Goal: Navigation & Orientation: Find specific page/section

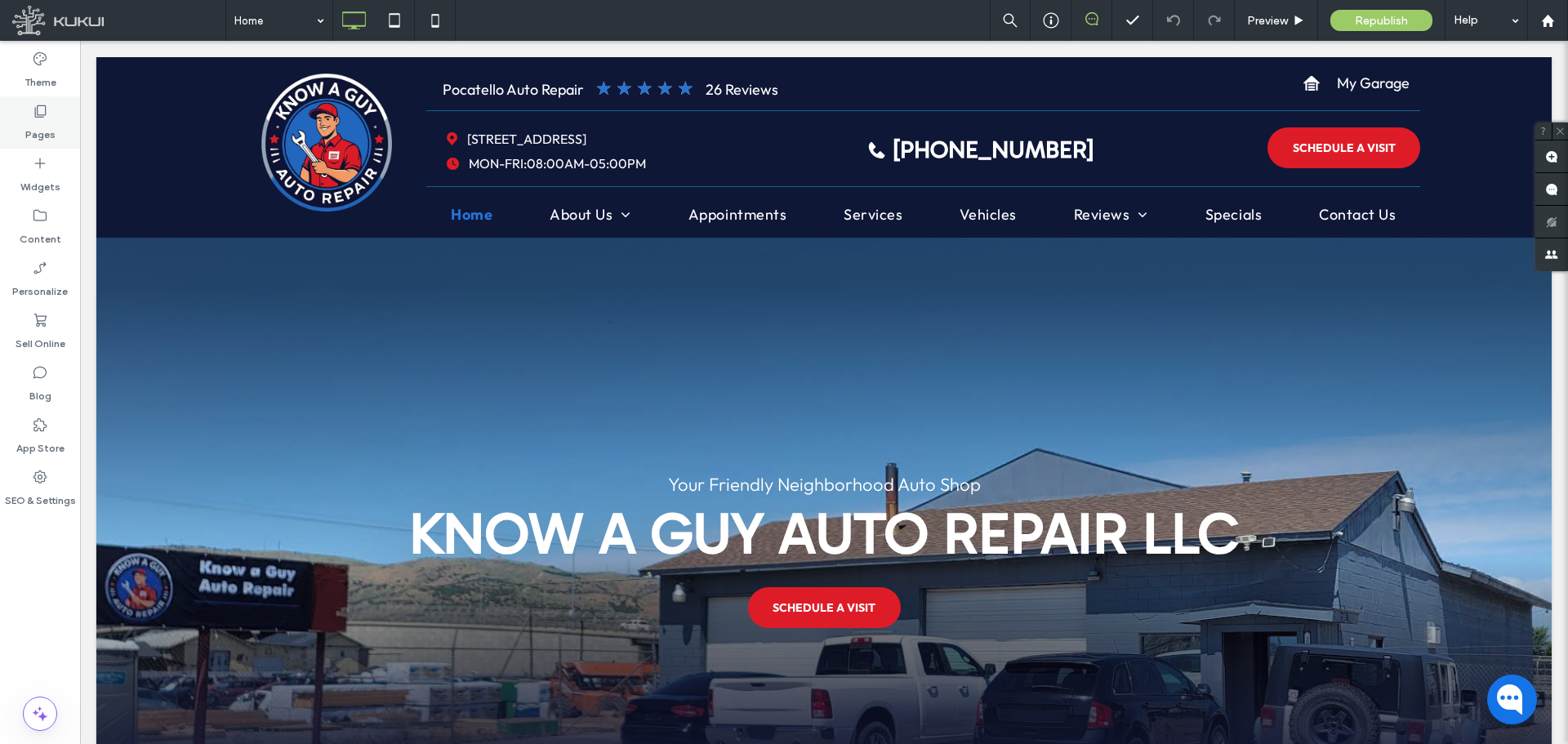
click at [43, 128] on label "Pages" at bounding box center [40, 130] width 30 height 23
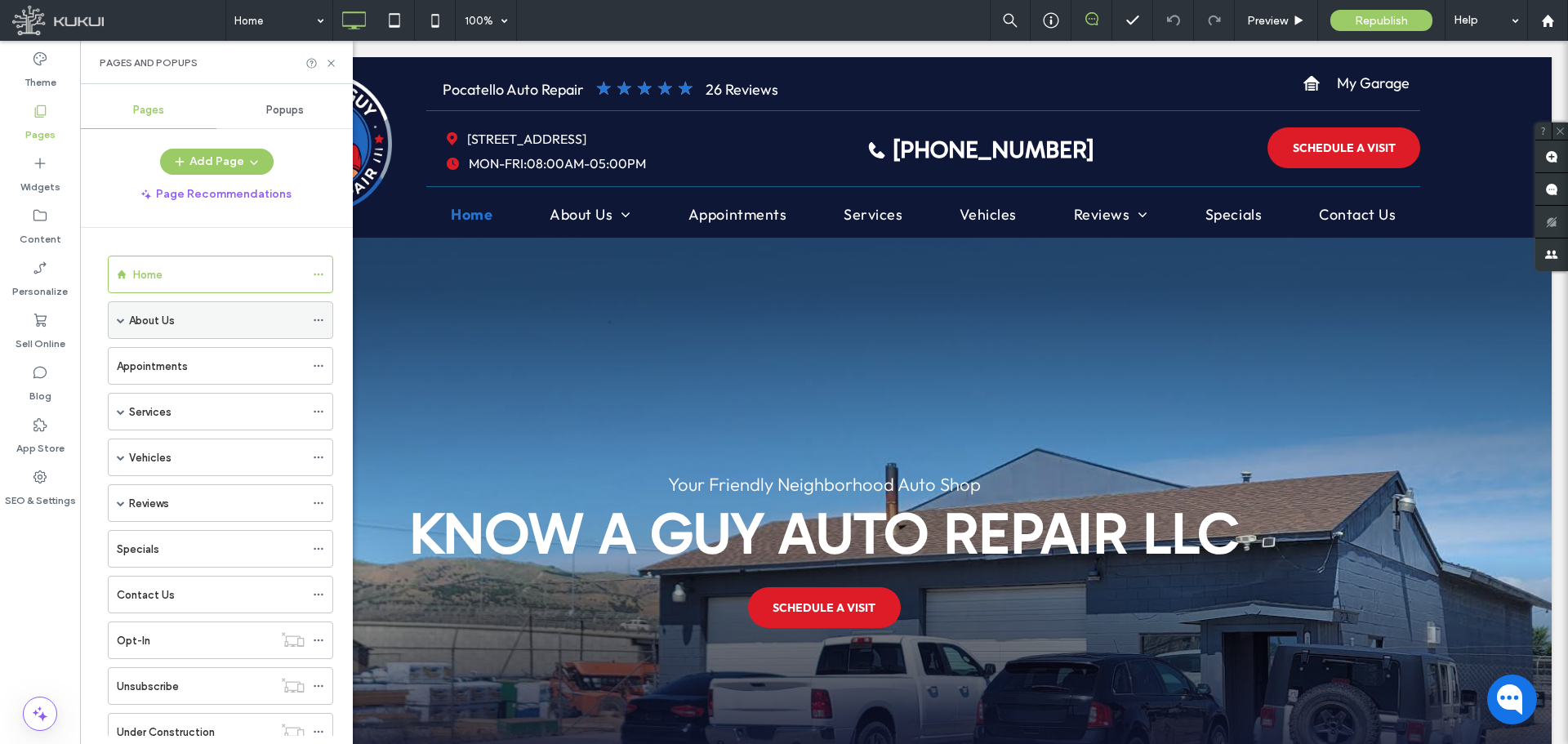
click at [149, 321] on label "About Us" at bounding box center [152, 321] width 46 height 28
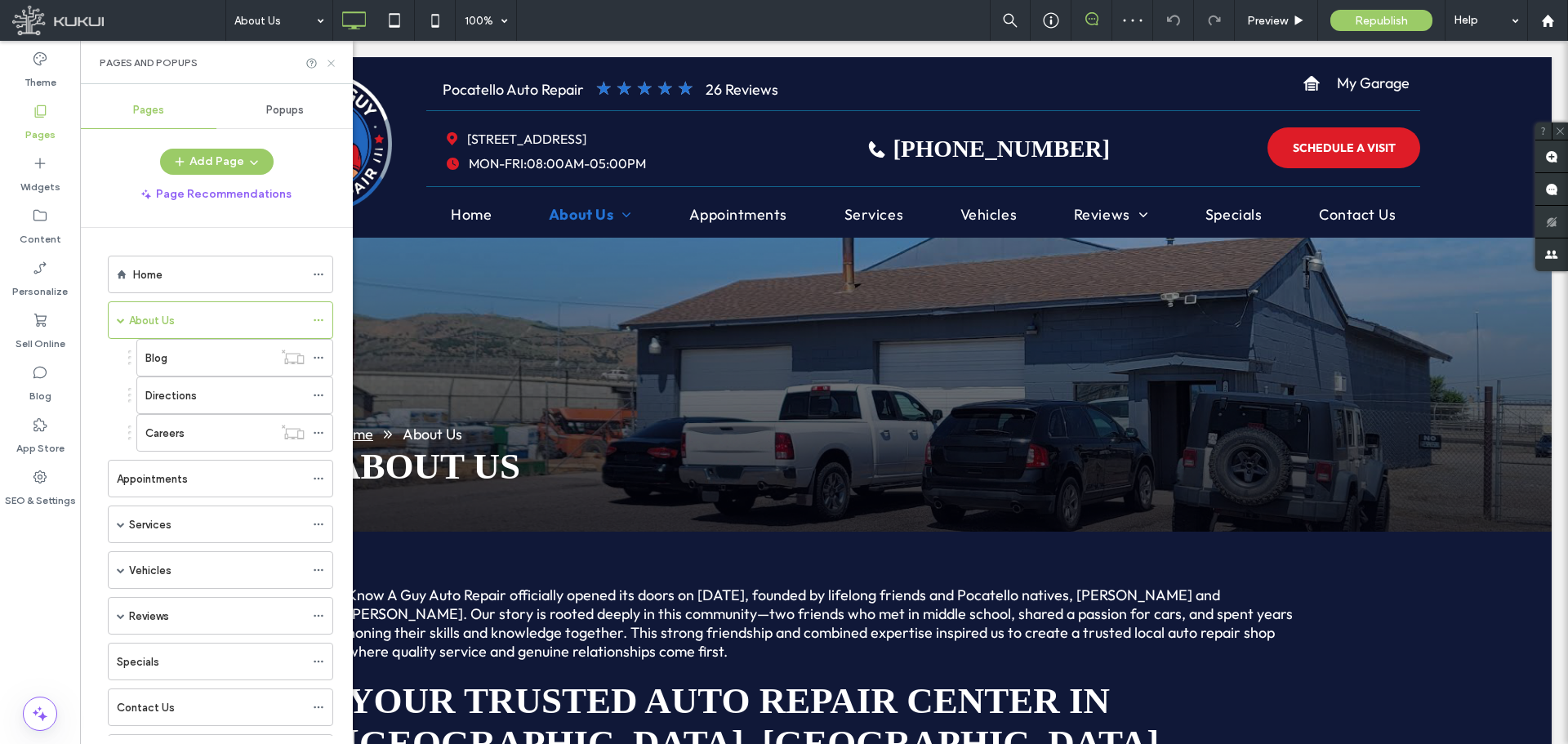
click at [326, 62] on icon at bounding box center [331, 63] width 13 height 13
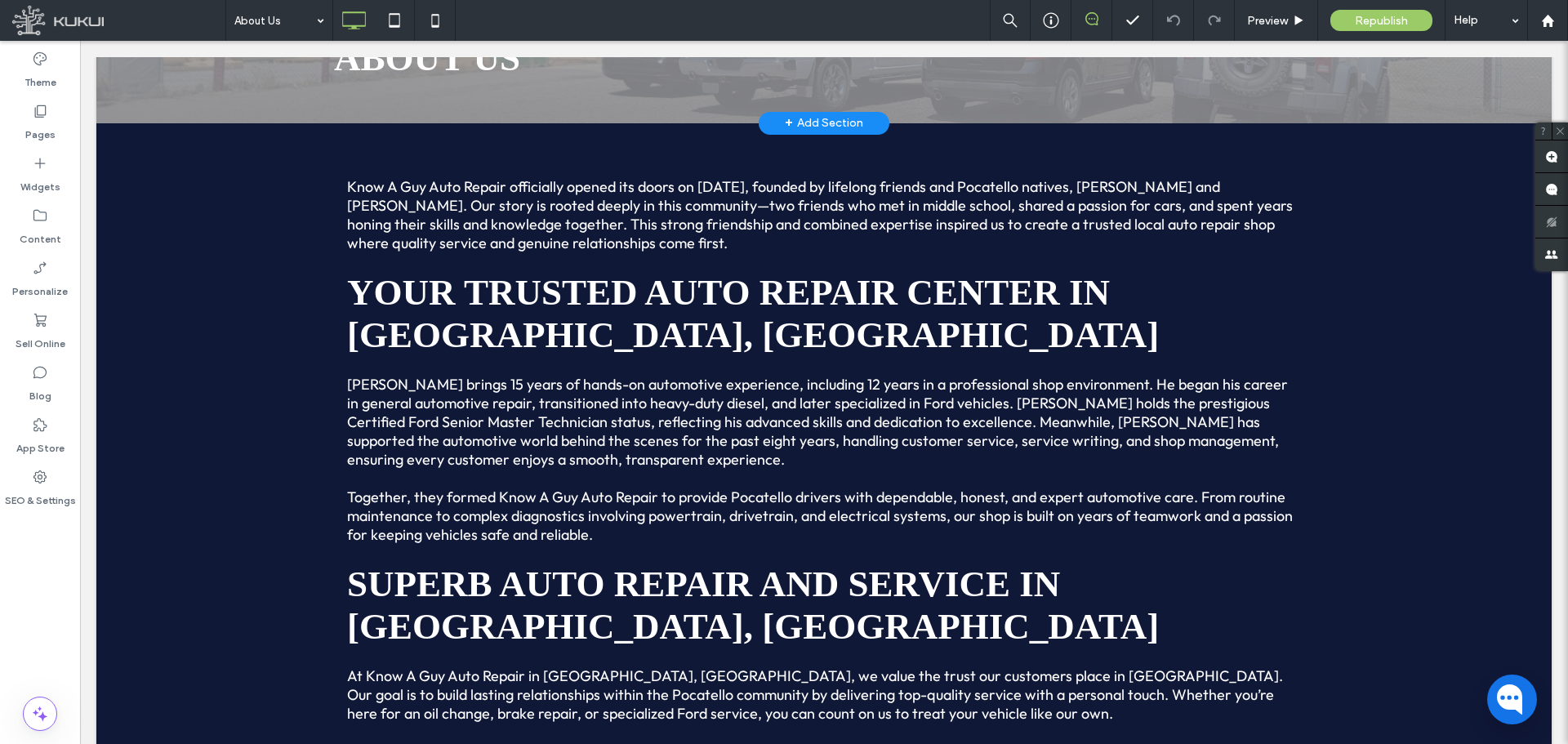
scroll to position [163, 0]
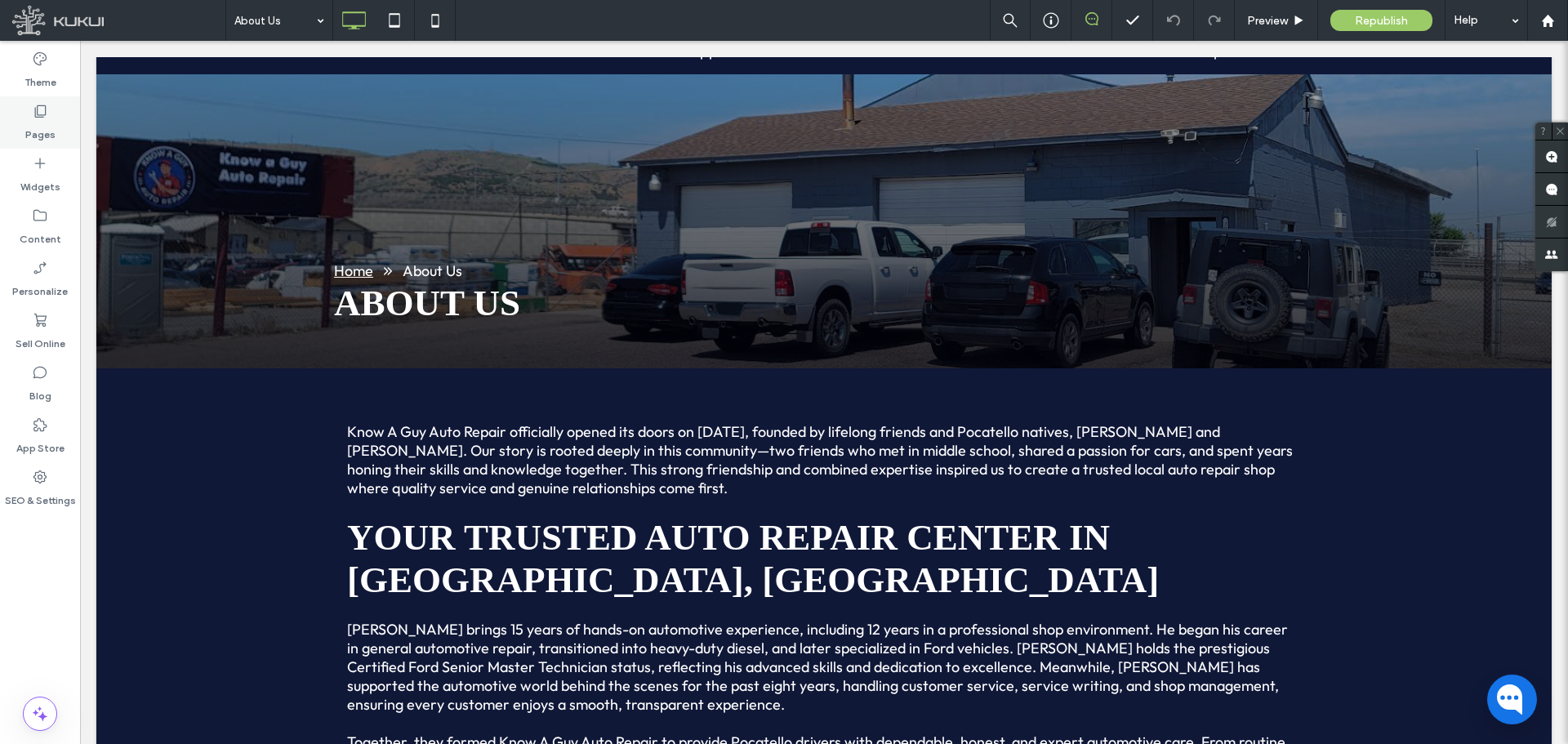
click at [47, 116] on icon at bounding box center [40, 111] width 17 height 17
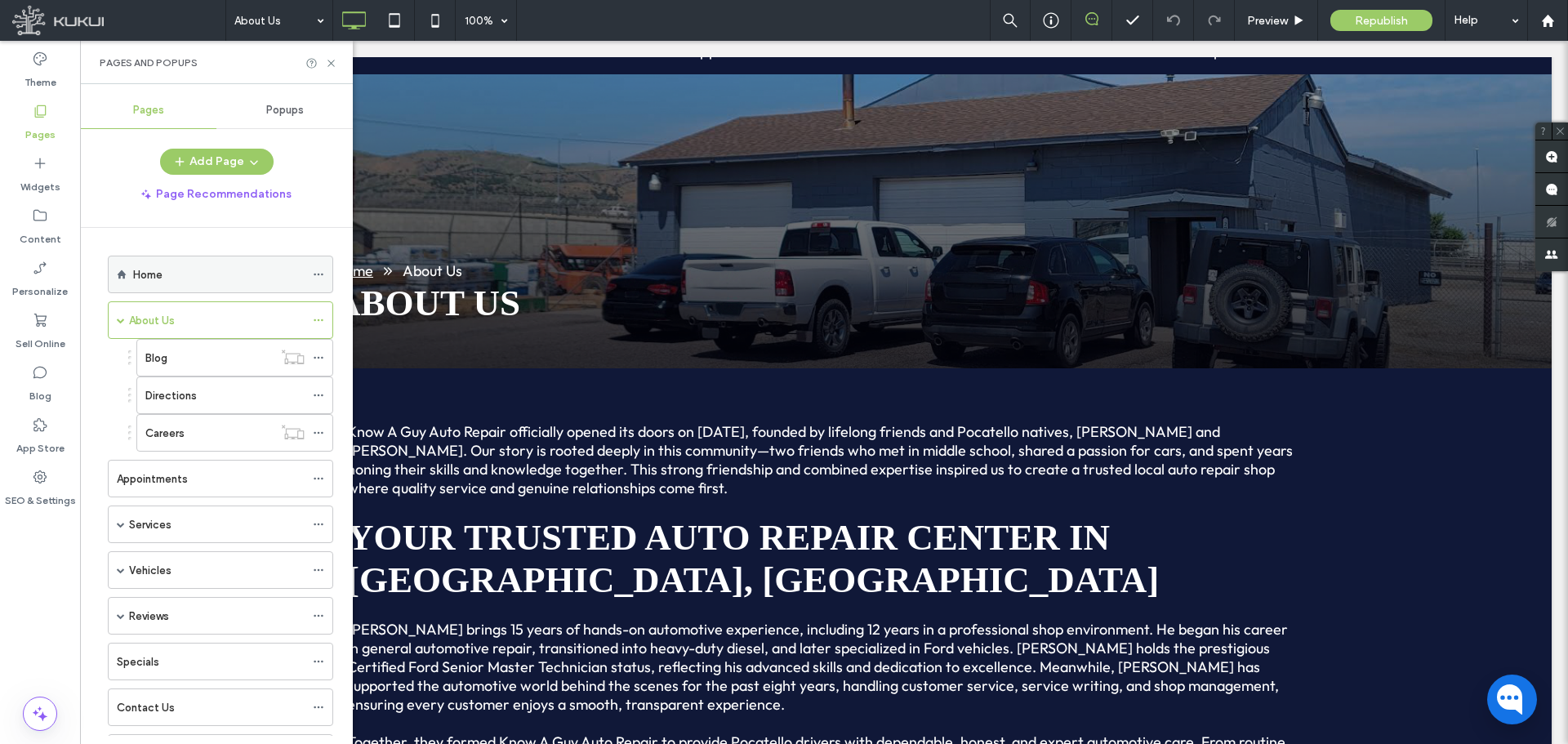
click at [151, 275] on label "Home" at bounding box center [147, 275] width 29 height 28
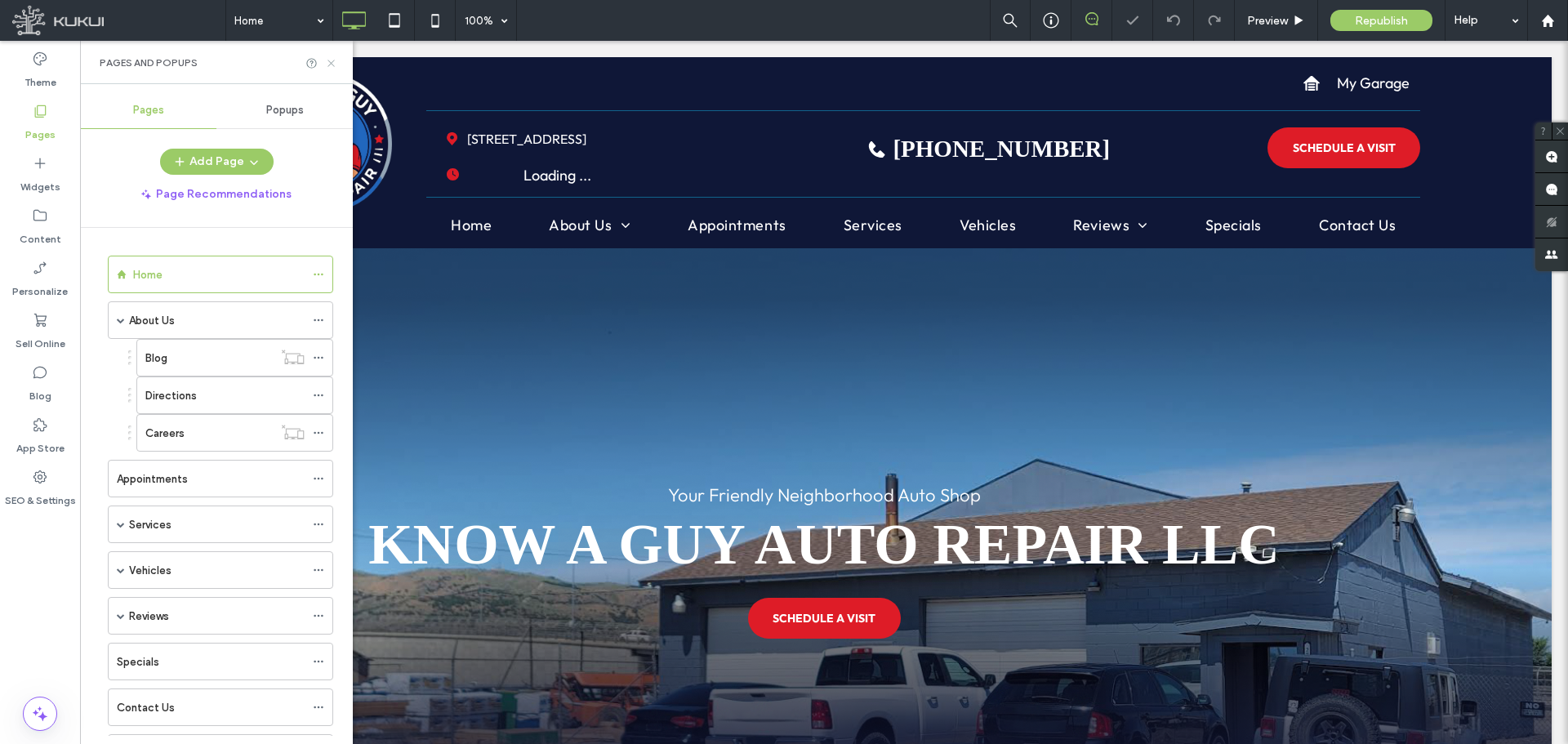
click at [331, 61] on icon at bounding box center [331, 63] width 13 height 13
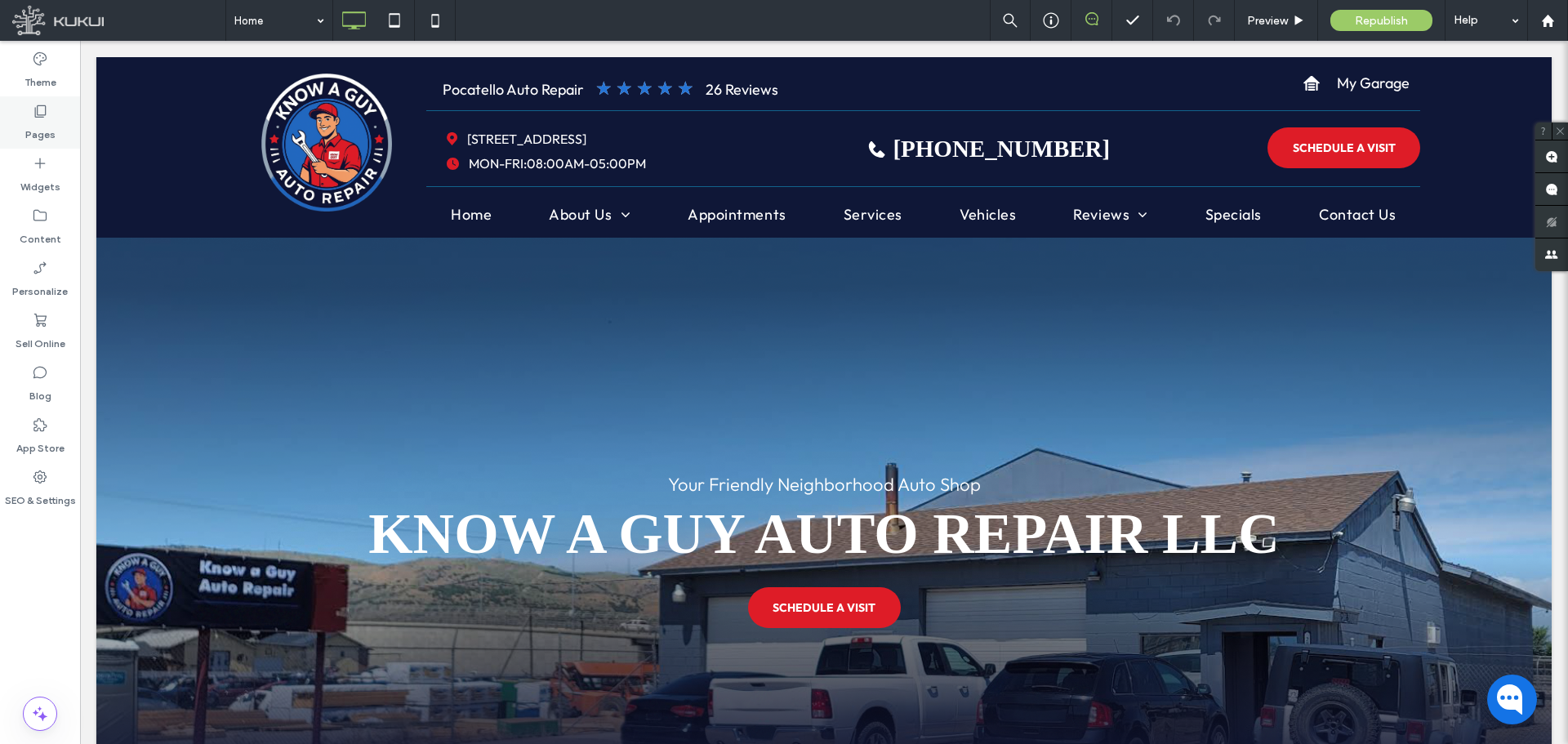
click at [25, 117] on div "Pages" at bounding box center [40, 122] width 80 height 52
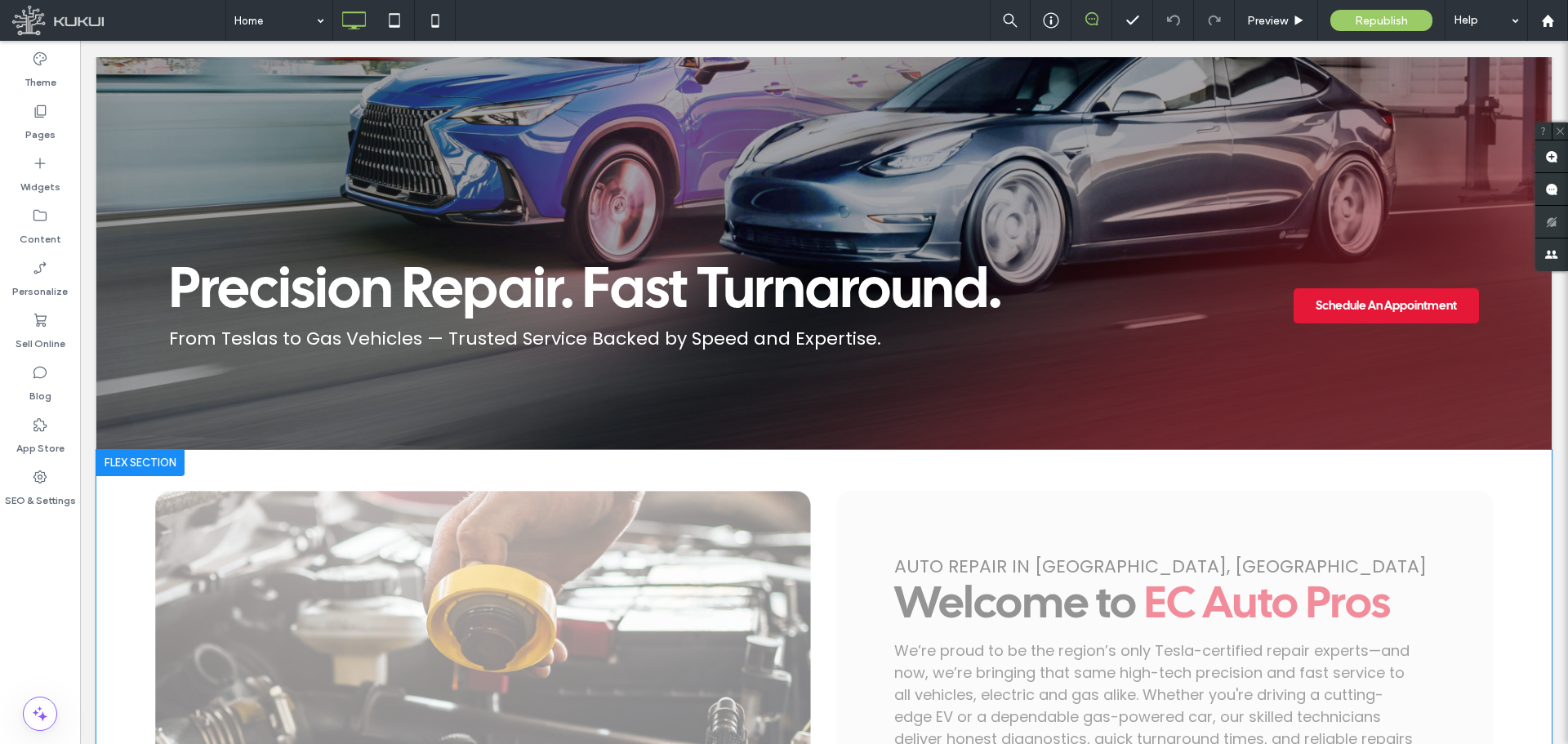
scroll to position [652, 0]
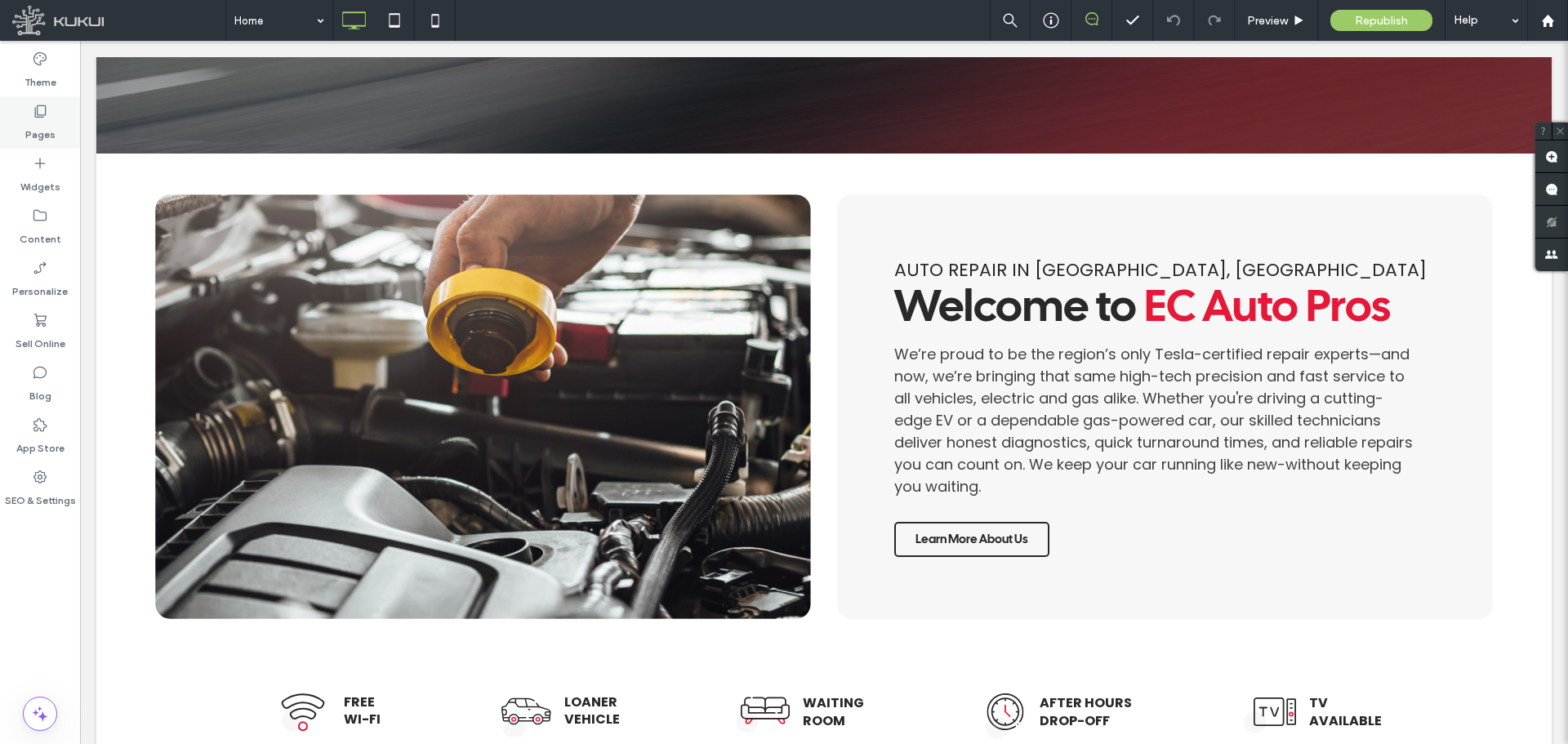
click at [39, 119] on label "Pages" at bounding box center [40, 130] width 30 height 23
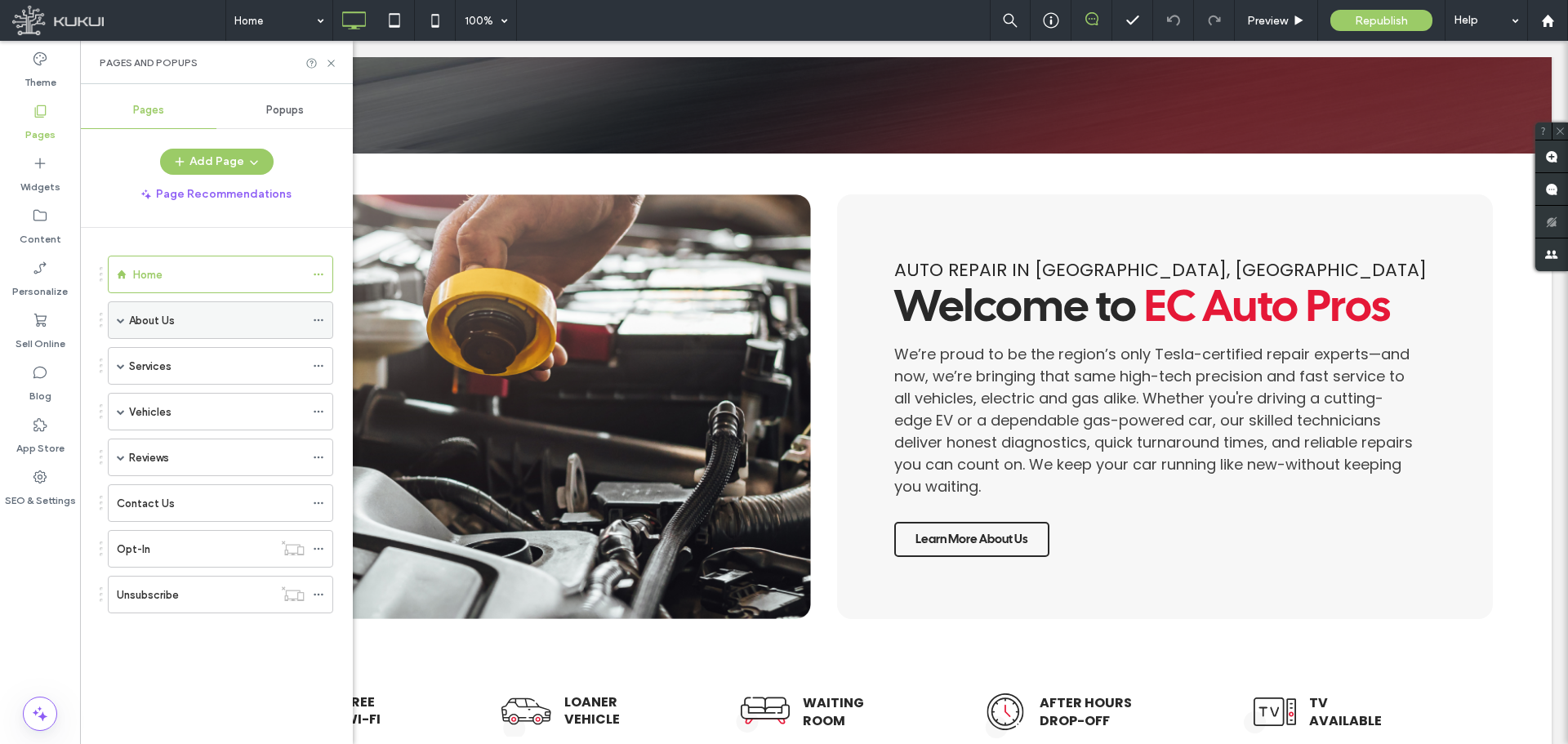
click at [115, 318] on div "About Us" at bounding box center [220, 320] width 225 height 38
click at [125, 320] on div "About Us" at bounding box center [220, 320] width 225 height 38
click at [161, 321] on label "About Us" at bounding box center [152, 321] width 46 height 28
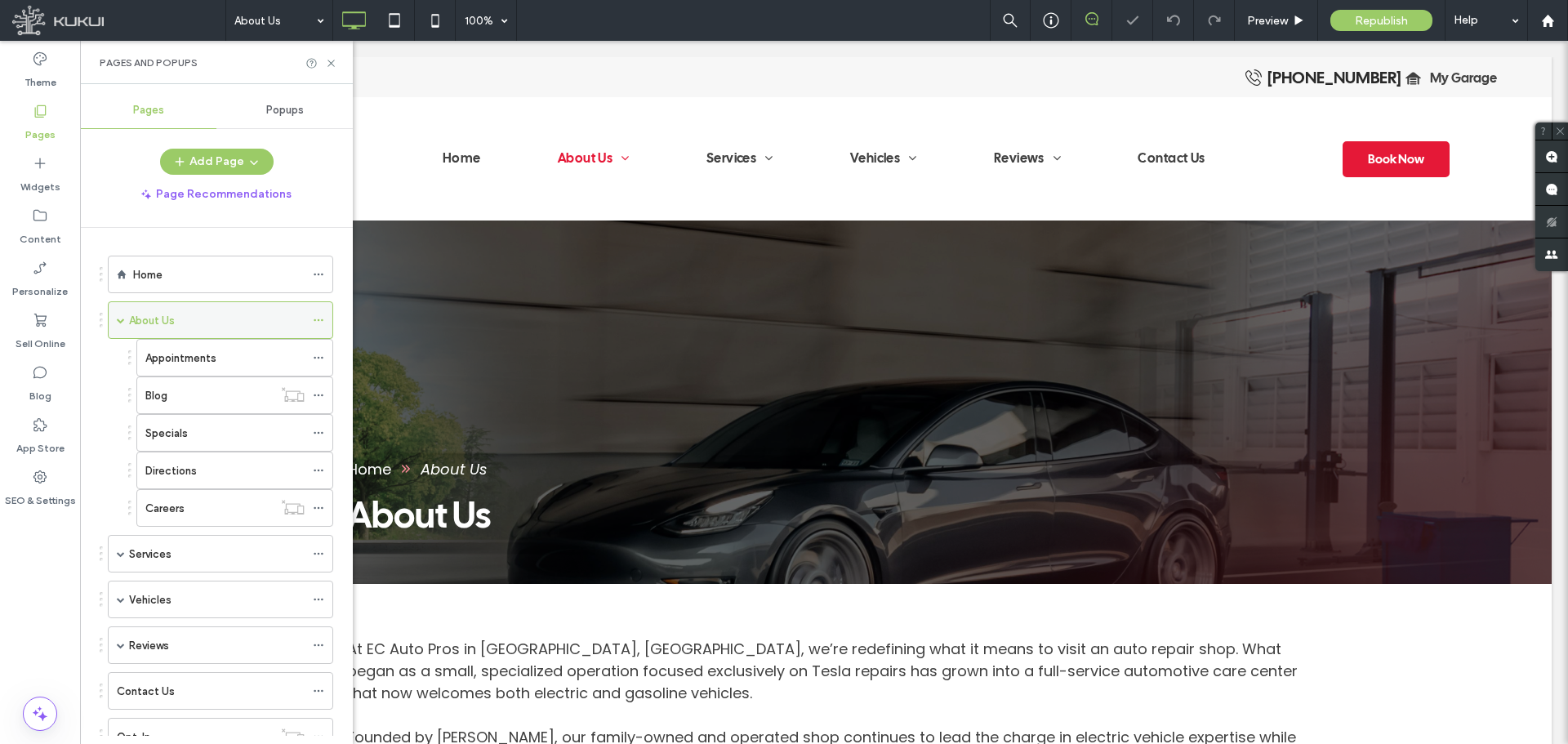
click at [119, 321] on span at bounding box center [121, 320] width 8 height 8
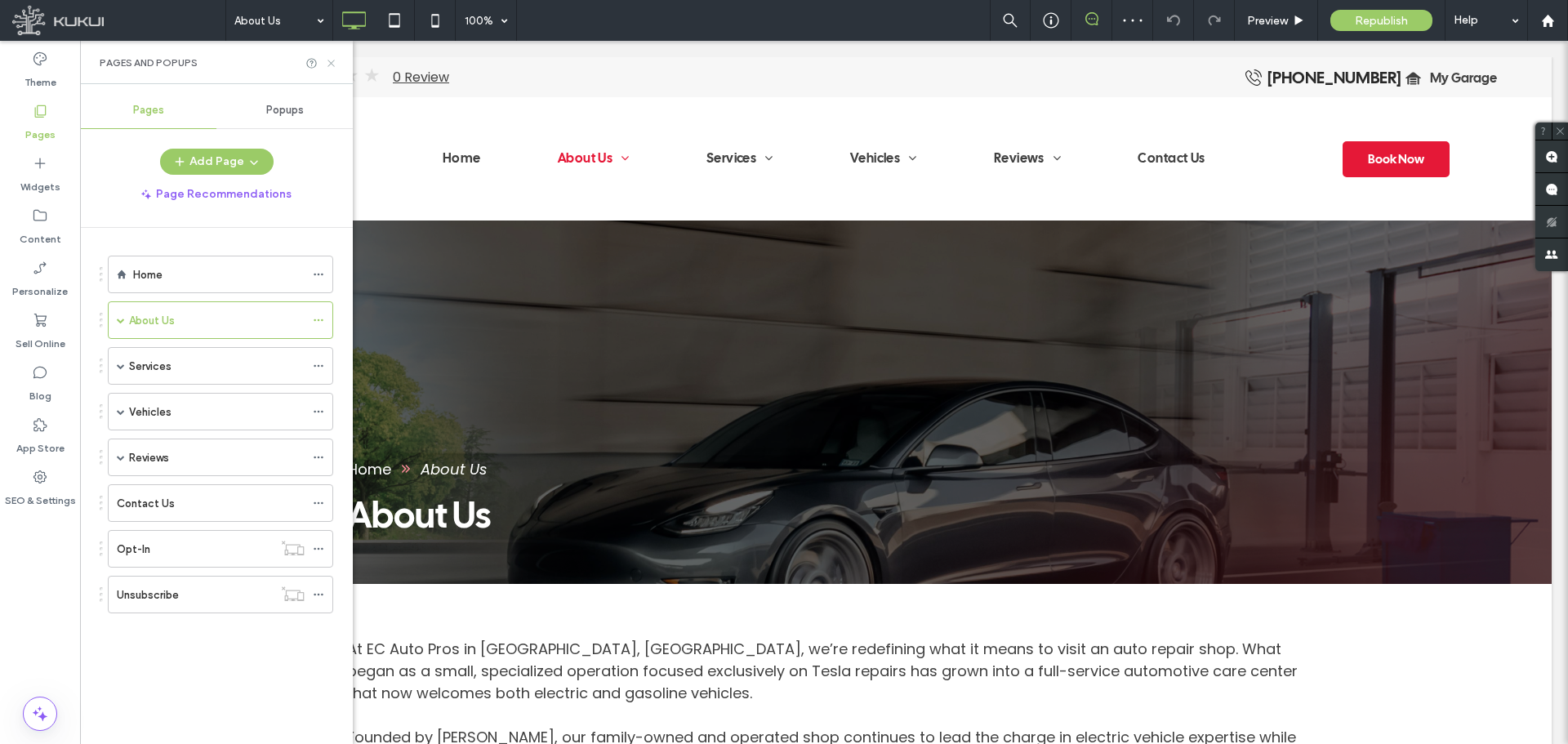
click at [329, 64] on icon at bounding box center [331, 63] width 13 height 13
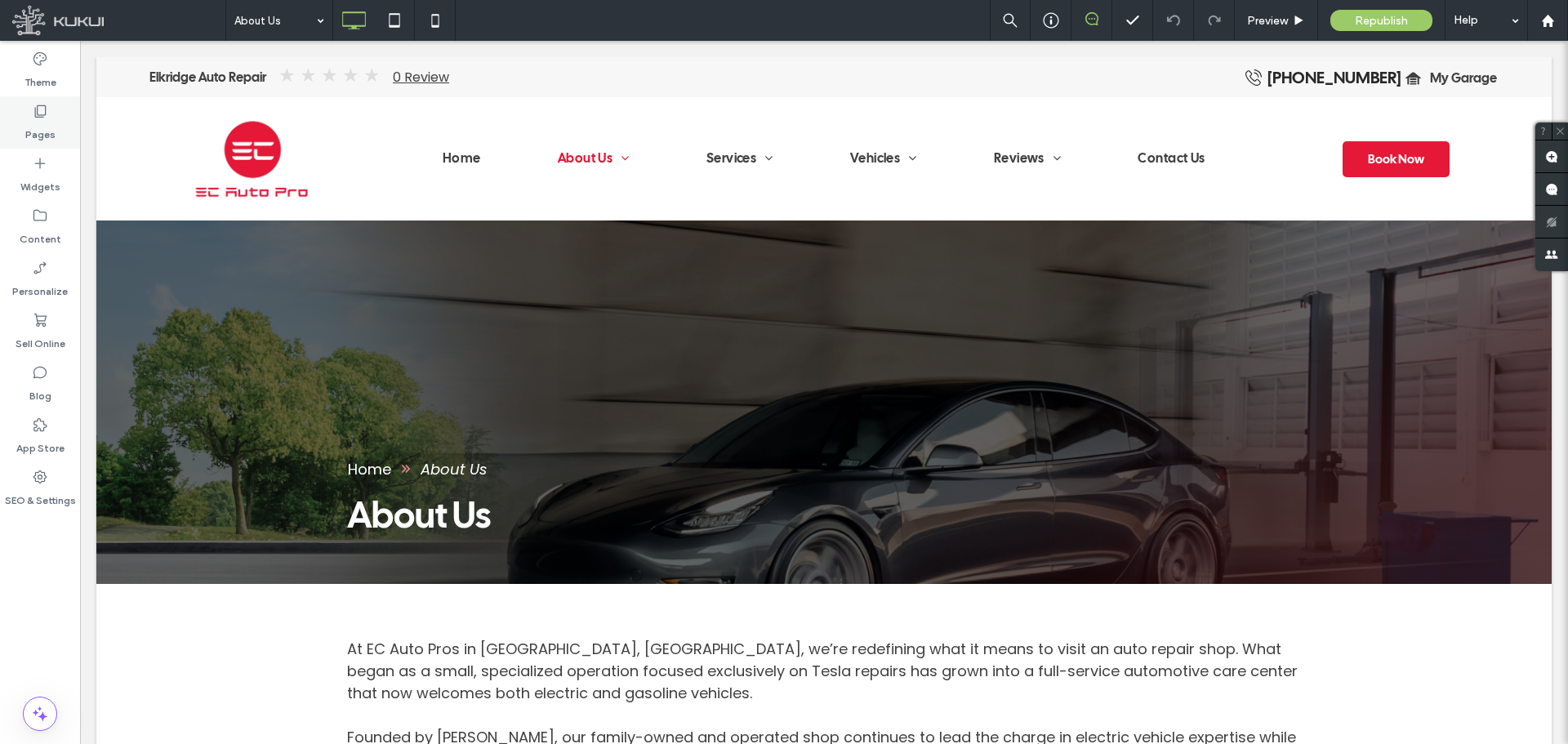
click at [45, 121] on label "Pages" at bounding box center [40, 130] width 30 height 23
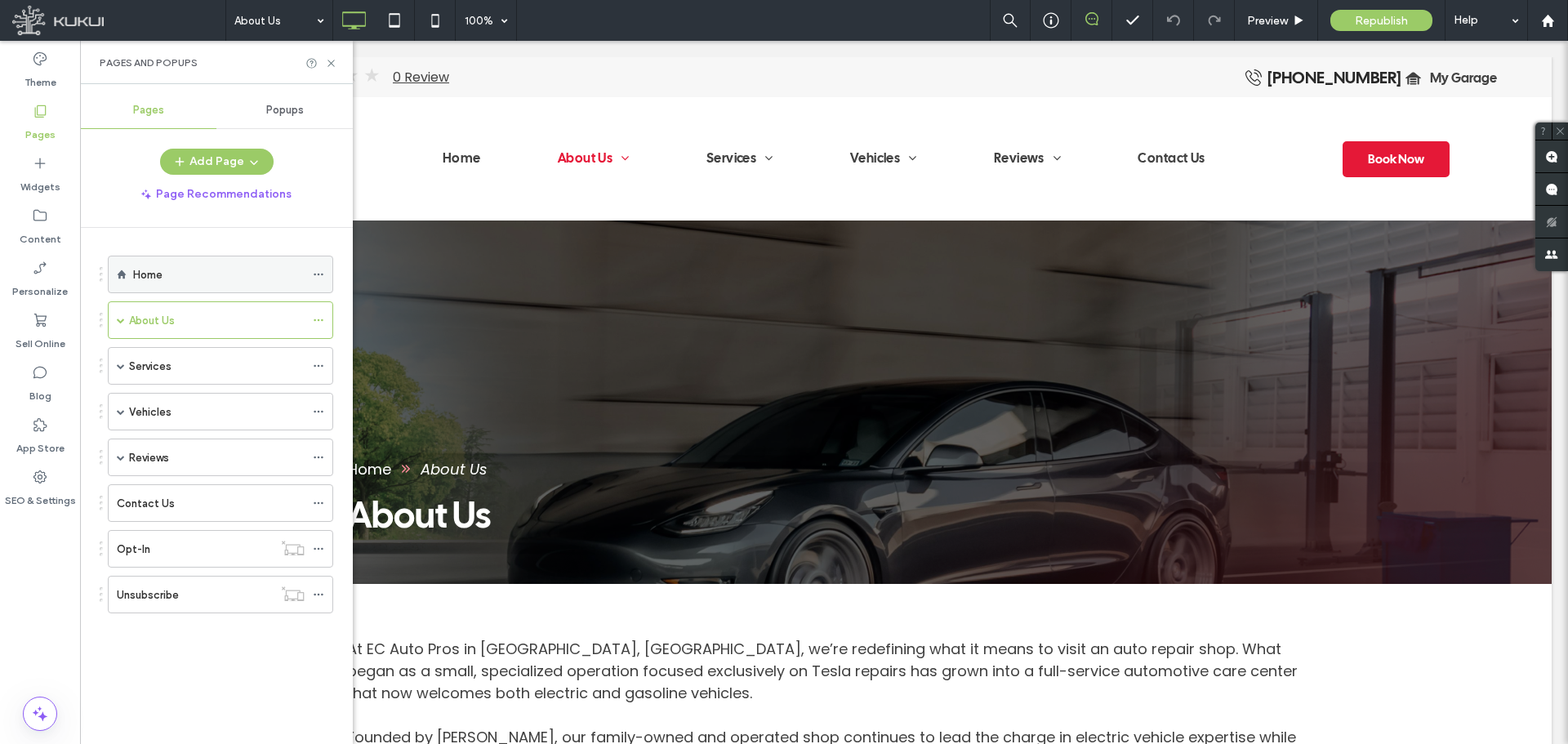
click at [161, 278] on label "Home" at bounding box center [147, 275] width 29 height 28
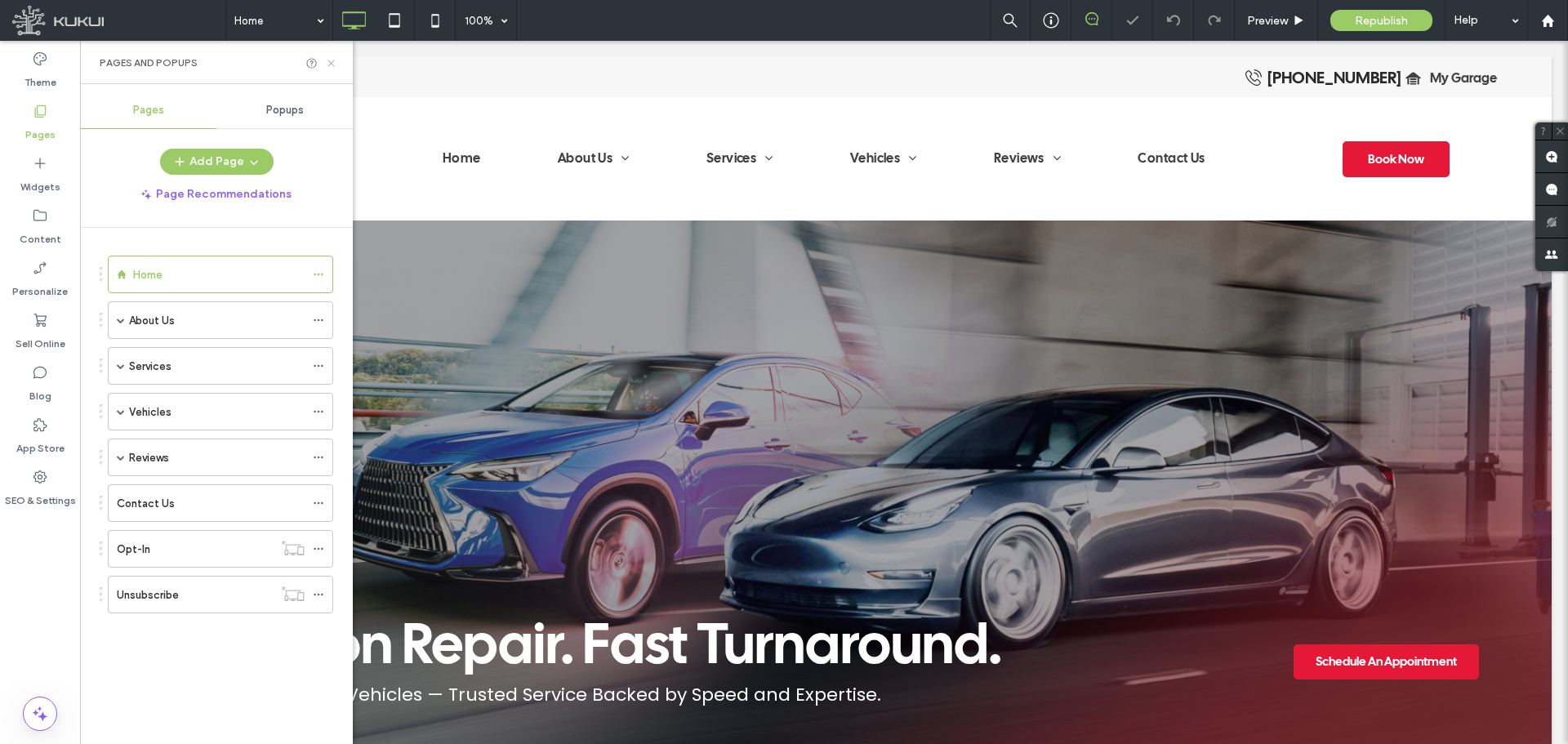
click at [326, 66] on icon at bounding box center [331, 63] width 13 height 13
